Goal: Information Seeking & Learning: Learn about a topic

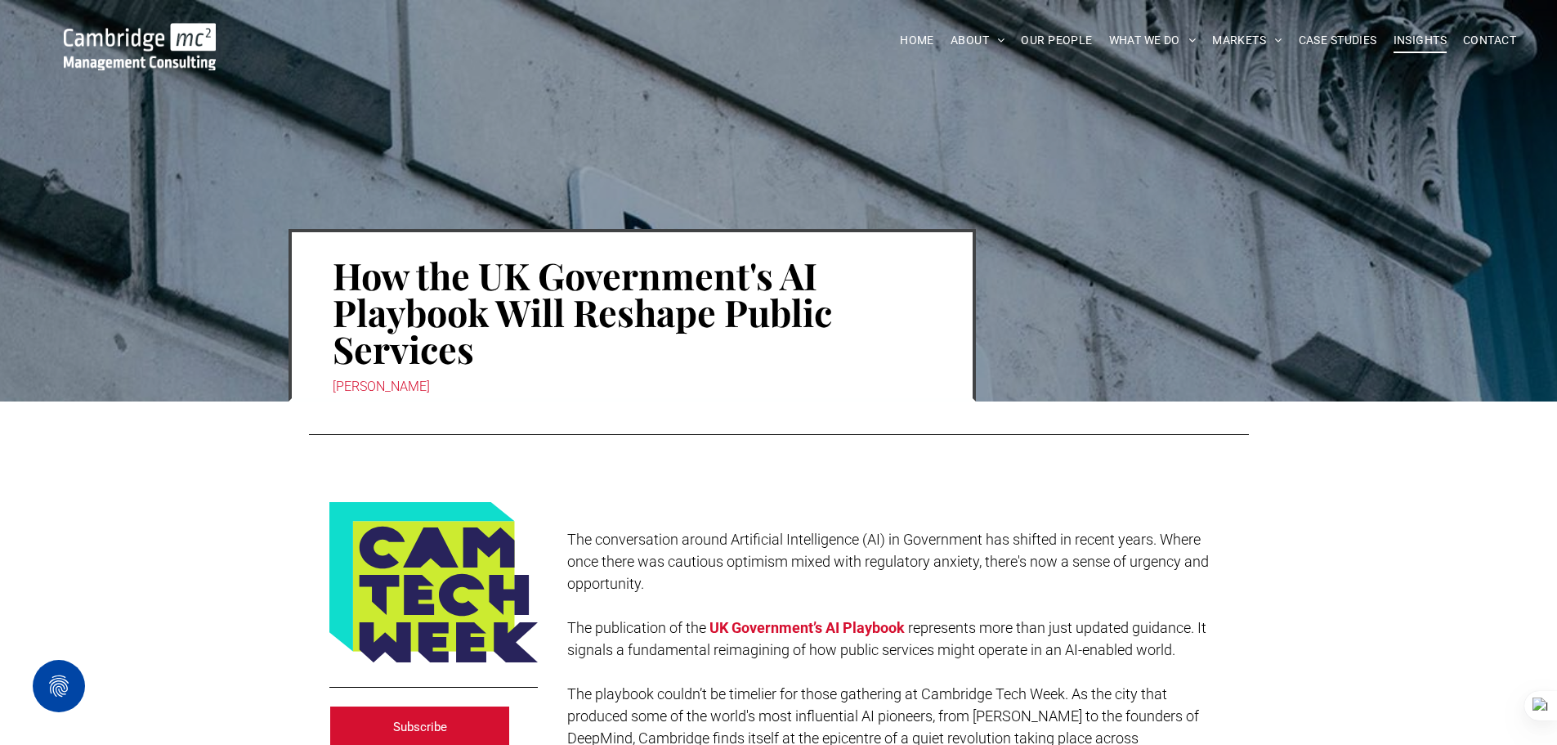
click at [1392, 39] on link "INSIGHTS" at bounding box center [1419, 40] width 69 height 25
